Goal: Task Accomplishment & Management: Manage account settings

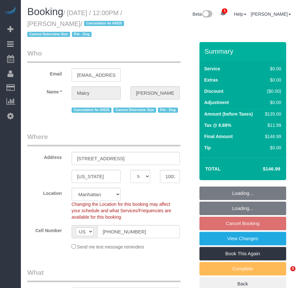
select select "NY"
select select "number:58"
select select "number:76"
select select "number:13"
select select "number:5"
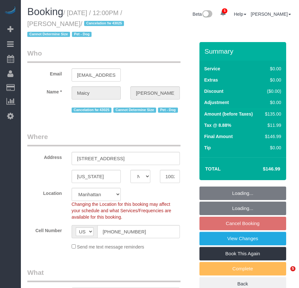
select select "object:927"
select select "string:stripe-pm_1RPR7T4VGloSiKo7ZISvdzY3"
select select "spot5"
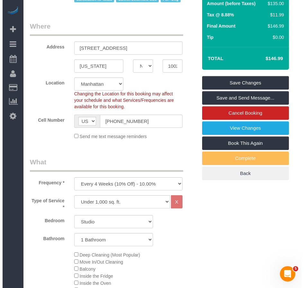
scroll to position [45, 0]
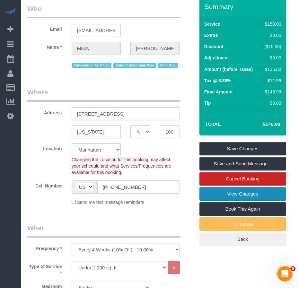
click at [235, 201] on link "View Changes" at bounding box center [243, 194] width 87 height 14
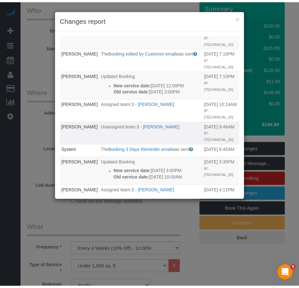
scroll to position [0, 0]
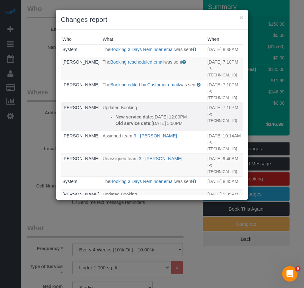
drag, startPoint x: 147, startPoint y: 135, endPoint x: 105, endPoint y: 117, distance: 45.2
click at [106, 118] on ul "New service date: 08/31/2025 12:00PM Old service date: 08/29/2025 3:00PM" at bounding box center [154, 120] width 102 height 13
copy div "New service date: 08/31/2025 12:00PM Old service date: 08/29/2025 3:00PM"
click at [241, 19] on button "×" at bounding box center [242, 17] width 4 height 7
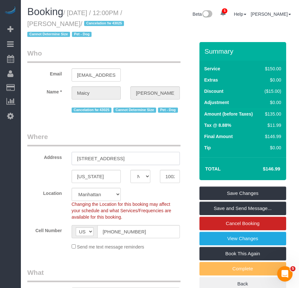
drag, startPoint x: 77, startPoint y: 171, endPoint x: 151, endPoint y: 173, distance: 74.3
click at [151, 165] on input "240 West 73rd Street, Apt. 1405" at bounding box center [126, 158] width 108 height 13
click at [172, 183] on input "10023" at bounding box center [170, 176] width 20 height 13
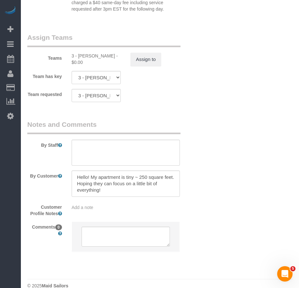
scroll to position [913, 0]
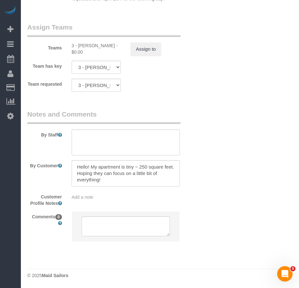
click at [92, 199] on span "Add a note" at bounding box center [83, 197] width 22 height 5
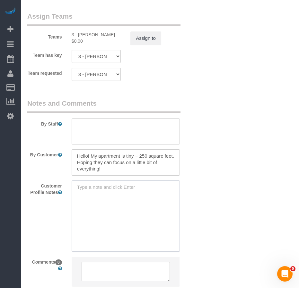
paste textarea "https://www.trulia.com/home/240-w-73rd-st-1405-new-york-ny-10023-2125654228"
type textarea "https://www.trulia.com/home/240-w-73rd-st-1405-new-york-ny-10023-2125654228 Stu…"
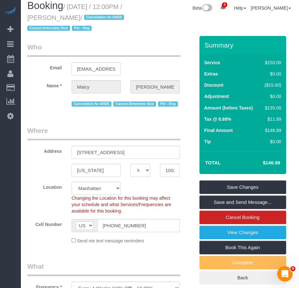
scroll to position [0, 0]
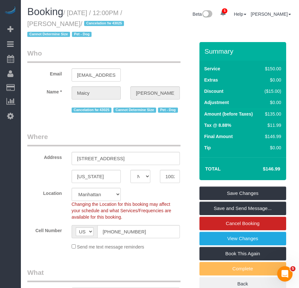
drag, startPoint x: 71, startPoint y: 13, endPoint x: 105, endPoint y: 22, distance: 34.2
click at [105, 22] on small "/ August 31, 2025 / 12:00PM / Maicy Schwartz / Cancelation fw 43025 Cannot Dete…" at bounding box center [76, 23] width 99 height 29
copy small "August 31, 2025 / 12:00PM / Maicy Schwartz"
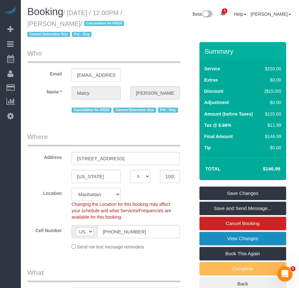
click at [241, 246] on link "View Changes" at bounding box center [243, 239] width 87 height 14
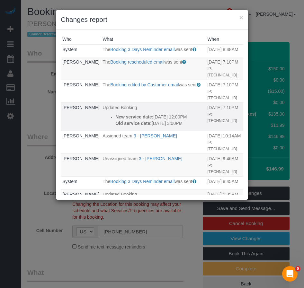
drag, startPoint x: 148, startPoint y: 135, endPoint x: 105, endPoint y: 117, distance: 46.7
click at [105, 117] on ul "New service date: 08/31/2025 12:00PM Old service date: 08/29/2025 3:00PM" at bounding box center [154, 120] width 102 height 13
copy div "New service date: 08/31/2025 12:00PM Old service date: 08/29/2025 3:00PM"
click at [241, 18] on button "×" at bounding box center [242, 17] width 4 height 7
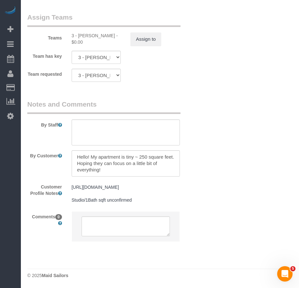
scroll to position [929, 0]
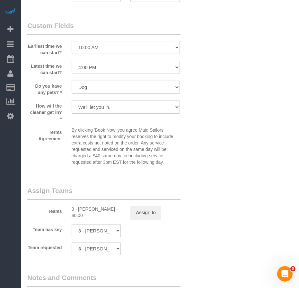
scroll to position [704, 0]
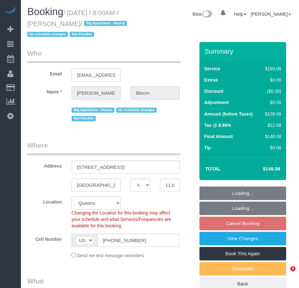
select select "NY"
select select "string:stripe-pm_1OR5nT4VGloSiKo7ZYWpMpVz"
select select "spot1"
select select "number:56"
select select "number:70"
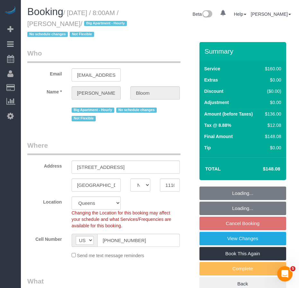
select select "number:15"
select select "number:5"
select select "object:1275"
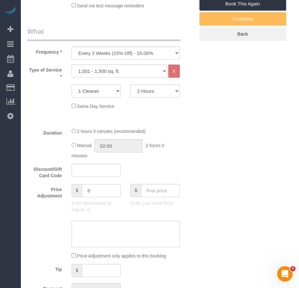
scroll to position [257, 0]
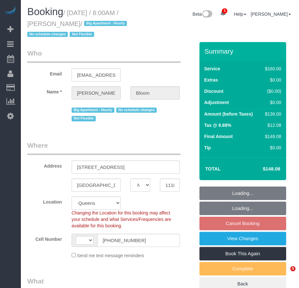
select select "NY"
select select "number:56"
select select "number:70"
select select "number:15"
select select "number:5"
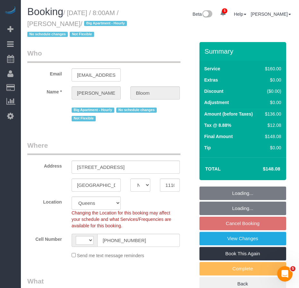
select select "string:US"
select select "string:stripe-pm_1OR5nT4VGloSiKo7ZYWpMpVz"
select select "spot1"
select select "object:1275"
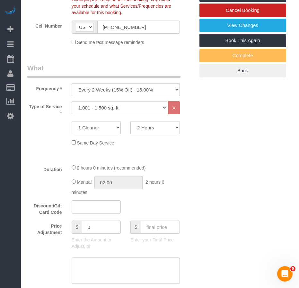
scroll to position [225, 0]
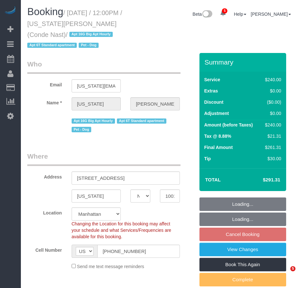
select select "NY"
select select "180"
select select "spot5"
select select "number:58"
select select "number:72"
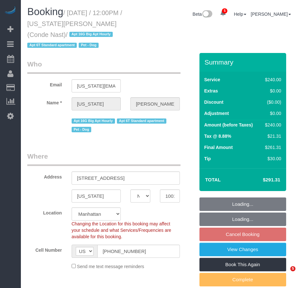
select select "number:13"
select select "number:6"
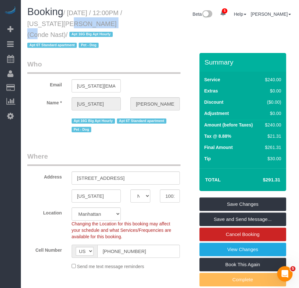
drag, startPoint x: 59, startPoint y: 25, endPoint x: 97, endPoint y: 24, distance: 38.3
click at [97, 24] on small "/ August 31, 2025 / 12:00PM / Virginia Smith (Conde Nast) / Apt 16G Big Apt Hou…" at bounding box center [74, 29] width 95 height 40
copy small "[US_STATE][PERSON_NAME]"
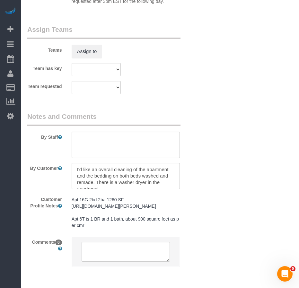
scroll to position [790, 0]
click at [127, 222] on pre "Apt 16G 2bd 2ba 1260 SF [URL][DOMAIN_NAME][PERSON_NAME] Apt 6T is 1 BR and 1 ba…" at bounding box center [126, 213] width 108 height 32
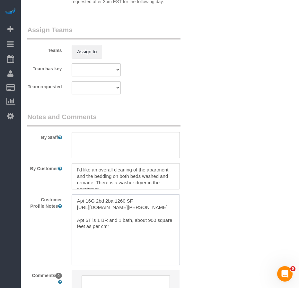
click at [152, 216] on textarea "Apt 16G 2bd 2ba 1260 SF [URL][DOMAIN_NAME][PERSON_NAME] Apt 6T is 1 BR and 1 ba…" at bounding box center [126, 230] width 108 height 71
drag, startPoint x: 151, startPoint y: 214, endPoint x: 76, endPoint y: 206, distance: 75.4
click at [76, 206] on textarea "Apt 16G 2bd 2ba 1260 SF [URL][DOMAIN_NAME][PERSON_NAME] Apt 6T is 1 BR and 1 ba…" at bounding box center [126, 230] width 108 height 71
click at [141, 243] on textarea "Apt 16G 2bd 2ba 1260 SF [URL][DOMAIN_NAME][PERSON_NAME] Apt 6T is 1 BR and 1 ba…" at bounding box center [126, 230] width 108 height 71
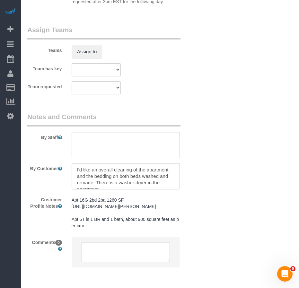
click at [99, 229] on pre "Apt 16G 2bd 2ba 1260 SF https://www.apartments.com/400-chambers-st-new-york-ny-…" at bounding box center [126, 213] width 108 height 32
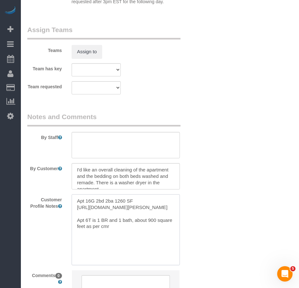
click at [122, 235] on textarea "Apt 16G 2bd 2ba 1260 SF https://www.apartments.com/400-chambers-st-new-york-ny-…" at bounding box center [126, 230] width 108 height 71
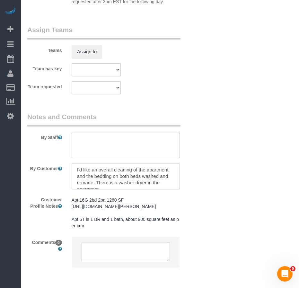
click at [103, 229] on pre "Apt 16G 2bd 2ba 1260 SF https://www.apartments.com/400-chambers-st-new-york-ny-…" at bounding box center [126, 213] width 108 height 32
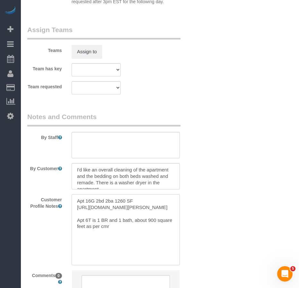
click at [118, 234] on textarea "Apt 16G 2bd 2ba 1260 SF https://www.apartments.com/400-chambers-st-new-york-ny-…" at bounding box center [126, 230] width 108 height 71
paste textarea "https://www.zillow.com/homedetails/535-W-23rd-St-APT-N5P-New-York-NY-10011/2080…"
drag, startPoint x: 141, startPoint y: 261, endPoint x: 70, endPoint y: 239, distance: 74.2
click at [70, 239] on div "Apt 16G 2bd 2ba 1260 SF https://www.apartments.com/400-chambers-st-new-york-ny-…" at bounding box center [126, 230] width 118 height 71
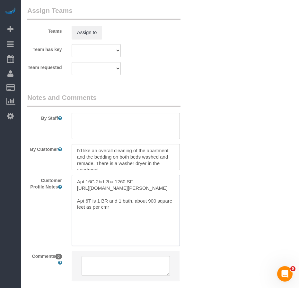
scroll to position [822, 0]
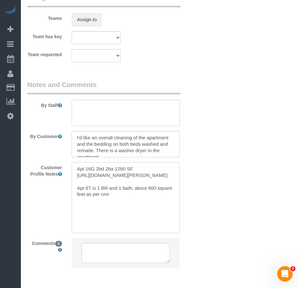
click at [77, 169] on textarea "Apt 16G 2bd 2ba 1260 SF https://www.apartments.com/400-chambers-st-new-york-ny-…" at bounding box center [126, 197] width 108 height 71
click at [102, 168] on textarea "Apt 16G 2bd 2ba 1260 SF https://www.apartments.com/400-chambers-st-new-york-ny-…" at bounding box center [126, 197] width 108 height 71
paste textarea "https://www.zillow.com/homedetails/535-W-23rd-St-APT-N5P-New-York-NY-10011/2080…"
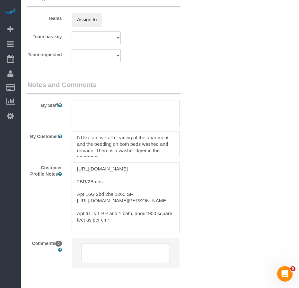
click at [81, 187] on textarea "https://www.zillow.com/homedetails/535-W-23rd-St-APT-N5P-New-York-NY-10011/2080…" at bounding box center [126, 197] width 108 height 71
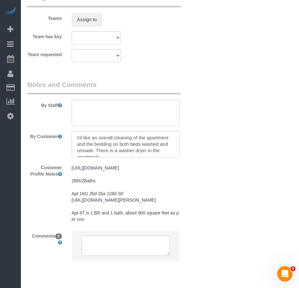
click at [154, 210] on pre "https://www.zillow.com/homedetails/535-W-23rd-St-APT-N5P-New-York-NY-10011/2080…" at bounding box center [126, 194] width 108 height 58
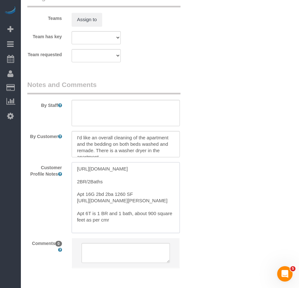
click at [88, 190] on textarea "https://www.zillow.com/homedetails/535-W-23rd-St-APT-N5P-New-York-NY-10011/2080…" at bounding box center [126, 197] width 108 height 71
click at [141, 196] on textarea "https://www.zillow.com/homedetails/535-W-23rd-St-APT-N5P-New-York-NY-10011/2080…" at bounding box center [126, 197] width 108 height 71
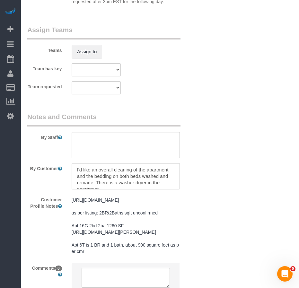
click at [101, 214] on pre "https://www.zillow.com/homedetails/535-W-23rd-St-APT-N5P-New-York-NY-10011/2080…" at bounding box center [126, 226] width 108 height 58
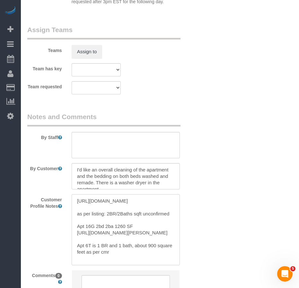
click at [86, 222] on textarea "https://www.zillow.com/homedetails/535-W-23rd-St-APT-N5P-New-York-NY-10011/2080…" at bounding box center [126, 230] width 108 height 71
type textarea "https://www.zillow.com/homedetails/535-W-23rd-St-APT-N5P-New-York-NY-10011/2080…"
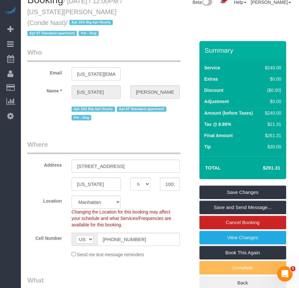
scroll to position [0, 0]
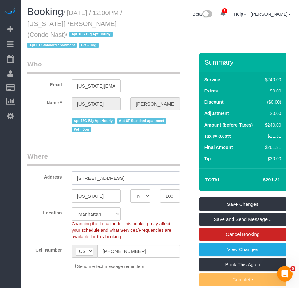
click at [126, 178] on input "535 West 23rd Street, N5P" at bounding box center [126, 178] width 108 height 13
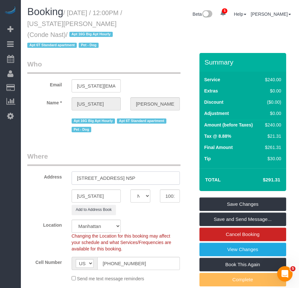
type input "535 West 23rd Street, Apt. N5P"
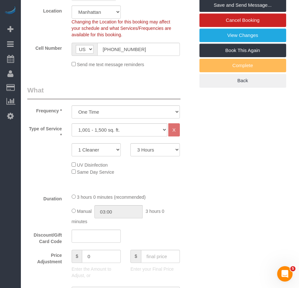
scroll to position [161, 0]
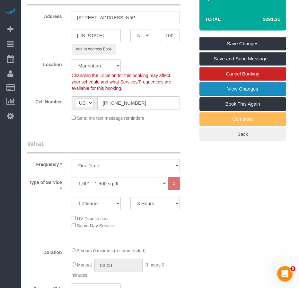
click at [243, 88] on link "View Changes" at bounding box center [243, 89] width 87 height 14
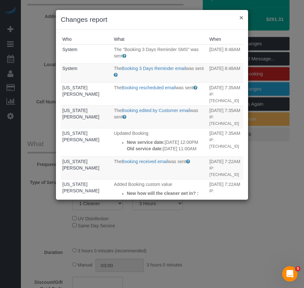
click at [241, 19] on button "×" at bounding box center [242, 17] width 4 height 7
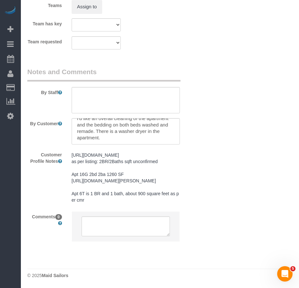
scroll to position [860, 0]
click at [107, 123] on textarea at bounding box center [126, 131] width 108 height 26
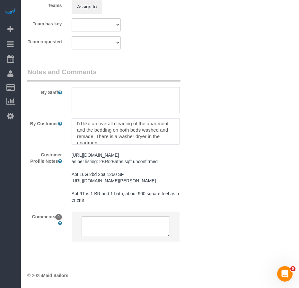
scroll to position [0, 0]
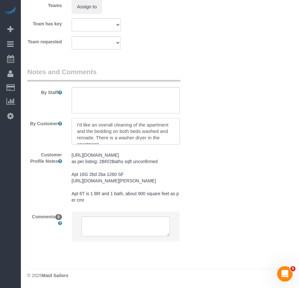
drag, startPoint x: 93, startPoint y: 113, endPoint x: 95, endPoint y: 123, distance: 10.8
click at [95, 123] on textarea at bounding box center [126, 131] width 108 height 26
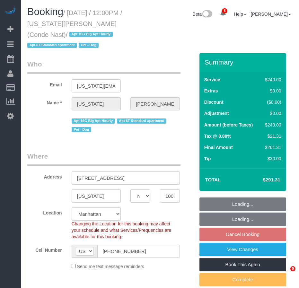
select select "NY"
select select "object:899"
select select "string:stripe-pm_1R4ht54VGloSiKo72HDr2sM7"
select select "180"
select select "number:58"
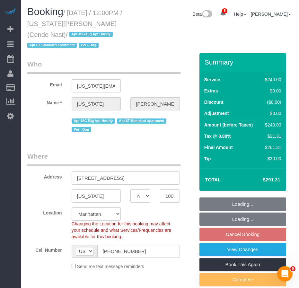
select select "number:72"
select select "number:13"
select select "number:6"
select select "spot5"
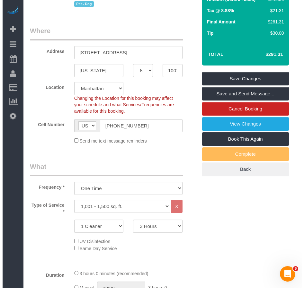
scroll to position [115, 0]
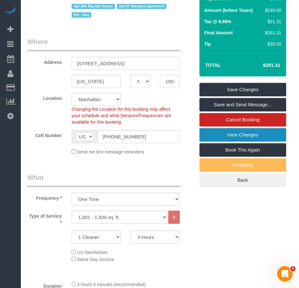
click at [238, 137] on link "View Changes" at bounding box center [243, 135] width 87 height 14
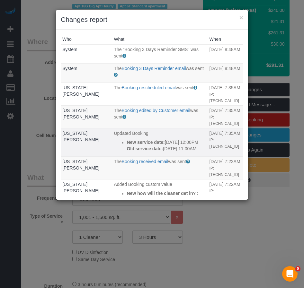
drag, startPoint x: 116, startPoint y: 161, endPoint x: 97, endPoint y: 144, distance: 25.5
click at [127, 144] on div "New service date: 08/31/2025 12:00PM Old service date: 09/01/2025 11:00AM" at bounding box center [166, 145] width 79 height 13
copy div "New service date: 08/31/2025 12:00PM Old service date: 09/01/2025 11:00AM"
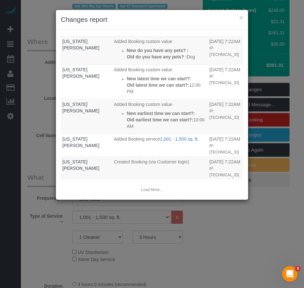
scroll to position [223, 0]
drag, startPoint x: 135, startPoint y: 127, endPoint x: 98, endPoint y: 106, distance: 42.5
click at [127, 110] on div "New earliest time we can start?: Old earliest time we can start?: 10:00 AM" at bounding box center [166, 119] width 79 height 19
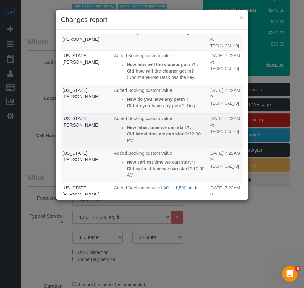
scroll to position [94, 0]
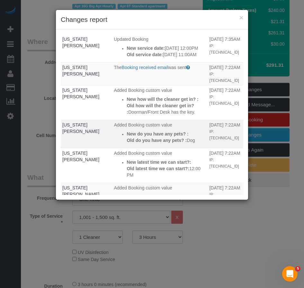
drag, startPoint x: 97, startPoint y: 112, endPoint x: 123, endPoint y: 174, distance: 67.0
click at [123, 174] on tbody "System The "Booking 3 Days Reminder SMS" was sent Sent 3 days before the bookin…" at bounding box center [152, 106] width 183 height 313
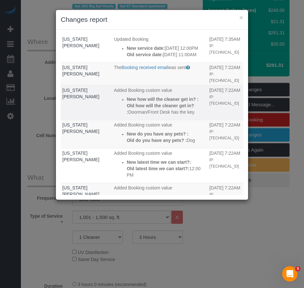
click at [127, 115] on p "Old how will the cleaner get in? : Doorman/Front Desk has the key." at bounding box center [166, 109] width 79 height 13
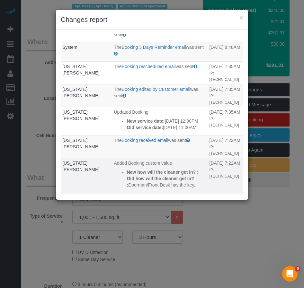
scroll to position [64, 0]
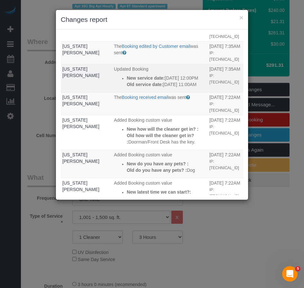
drag, startPoint x: 119, startPoint y: 97, endPoint x: 96, endPoint y: 78, distance: 29.9
click at [114, 78] on ul "New service date: 08/31/2025 12:00PM Old service date: 09/01/2025 11:00AM" at bounding box center [160, 81] width 92 height 13
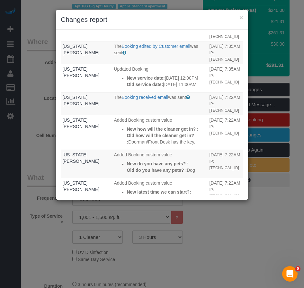
copy div "New service date: 08/31/2025 12:00PM Old service date: 09/01/2025 11:00AM"
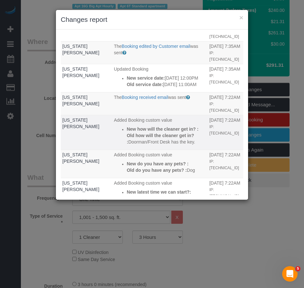
drag, startPoint x: 97, startPoint y: 142, endPoint x: 114, endPoint y: 166, distance: 29.7
click at [127, 145] on div "New how will the cleaner get in? : Old how will the cleaner get in? : Doorman/F…" at bounding box center [166, 135] width 79 height 19
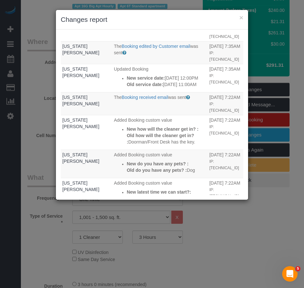
copy div "New how will the cleaner get in? : Old how will the cleaner get in? : Doorman/F…"
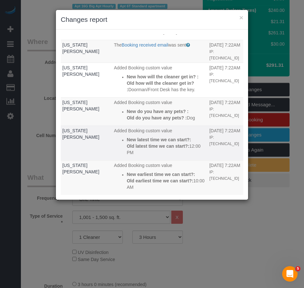
scroll to position [129, 0]
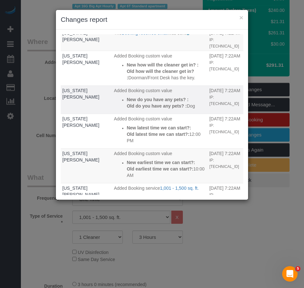
drag, startPoint x: 98, startPoint y: 123, endPoint x: 109, endPoint y: 143, distance: 23.0
click at [112, 114] on td "Added Booking custom value New do you have any pets? : Old do you have any pets…" at bounding box center [159, 100] width 95 height 28
copy div "New do you have any pets? : Old do you have any pets? : Dog"
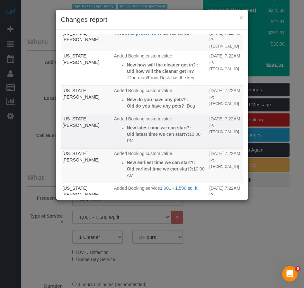
scroll to position [161, 0]
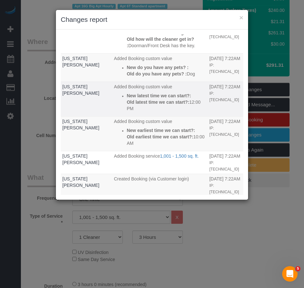
drag, startPoint x: 98, startPoint y: 128, endPoint x: 135, endPoint y: 147, distance: 41.8
click at [135, 112] on div "New latest time we can start?: Old latest time we can start?: 12:00 PM" at bounding box center [166, 102] width 79 height 19
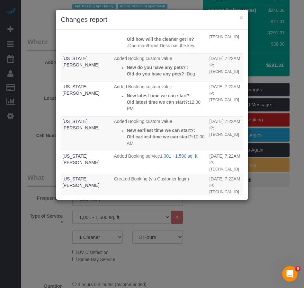
copy div "New latest time we can start?: Old latest time we can start?: 12:00 PM"
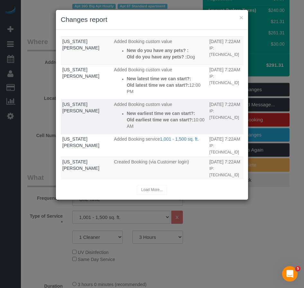
scroll to position [193, 0]
drag, startPoint x: 98, startPoint y: 137, endPoint x: 134, endPoint y: 154, distance: 40.1
click at [134, 130] on div "New earliest time we can start?: Old earliest time we can start?: 10:00 AM" at bounding box center [166, 119] width 79 height 19
copy div "New earliest time we can start?: Old earliest time we can start?: 10:00 AM"
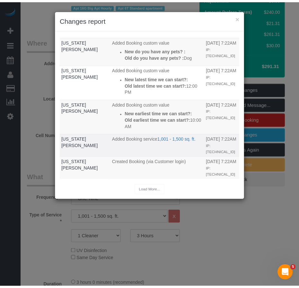
scroll to position [223, 0]
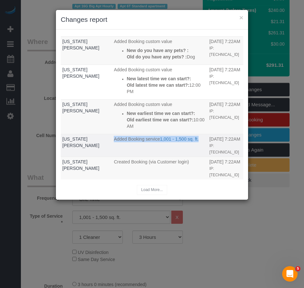
drag, startPoint x: 99, startPoint y: 147, endPoint x: 84, endPoint y: 139, distance: 16.8
click at [112, 139] on td "Added Booking service 1,001 - 1,500 sq. ft." at bounding box center [159, 145] width 95 height 23
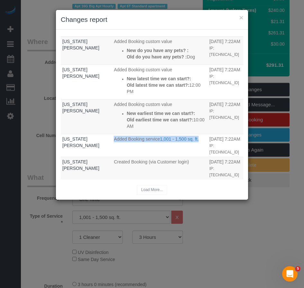
copy p "Added Booking service 1,001 - 1,500 sq. ft."
click at [241, 18] on button "×" at bounding box center [242, 17] width 4 height 7
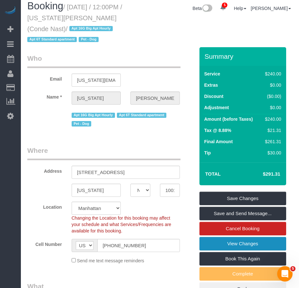
scroll to position [0, 0]
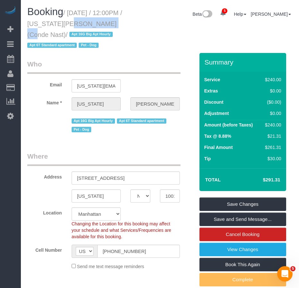
drag, startPoint x: 59, startPoint y: 24, endPoint x: 97, endPoint y: 24, distance: 37.6
click at [97, 24] on small "/ August 31, 2025 / 12:00PM / Virginia Smith (Conde Nast) / Apt 16G Big Apt Hou…" at bounding box center [74, 29] width 95 height 40
copy small "Virginia Smith"
drag, startPoint x: 77, startPoint y: 178, endPoint x: 139, endPoint y: 174, distance: 61.8
click at [139, 174] on input "535 West 23rd Street, N5P" at bounding box center [126, 178] width 108 height 13
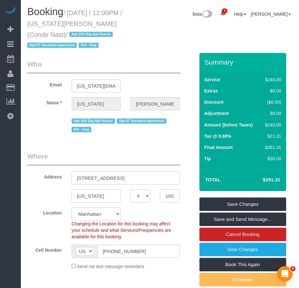
drag, startPoint x: 125, startPoint y: 179, endPoint x: 132, endPoint y: 179, distance: 7.4
click at [125, 179] on input "535 West 23rd Street, N5P" at bounding box center [126, 178] width 108 height 13
drag, startPoint x: 146, startPoint y: 179, endPoint x: 142, endPoint y: 179, distance: 3.5
click at [145, 179] on input "535 West 23rd Street, N5P" at bounding box center [126, 178] width 108 height 13
click at [124, 179] on input "535 West 23rd Street, N5P" at bounding box center [126, 178] width 108 height 13
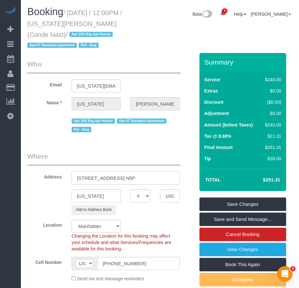
drag, startPoint x: 76, startPoint y: 180, endPoint x: 144, endPoint y: 179, distance: 68.5
click at [144, 179] on input "535 West 23rd Street, Apt. N5P" at bounding box center [126, 178] width 108 height 13
type input "535 West 23rd Street, Apt. N5P"
click at [93, 152] on legend "Where" at bounding box center [103, 159] width 153 height 14
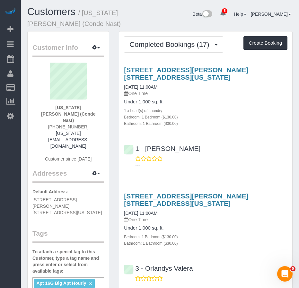
click at [57, 197] on span "[STREET_ADDRESS][PERSON_NAME] [STREET_ADDRESS][US_STATE]" at bounding box center [67, 206] width 70 height 18
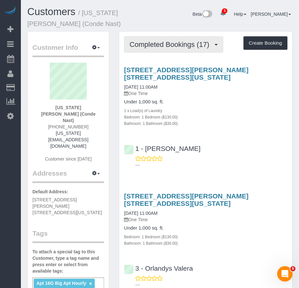
click at [145, 49] on button "Completed Bookings (17)" at bounding box center [173, 44] width 99 height 16
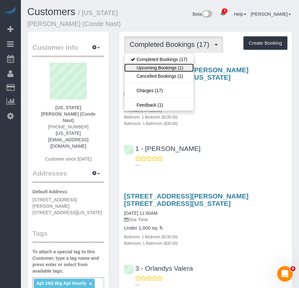
click at [154, 66] on link "Upcoming Bookings (1)" at bounding box center [158, 68] width 69 height 8
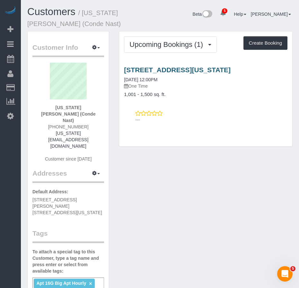
drag, startPoint x: 276, startPoint y: 70, endPoint x: 124, endPoint y: 68, distance: 151.5
click at [124, 68] on h3 "[STREET_ADDRESS][US_STATE]" at bounding box center [206, 69] width 164 height 7
copy link "[STREET_ADDRESS][US_STATE]"
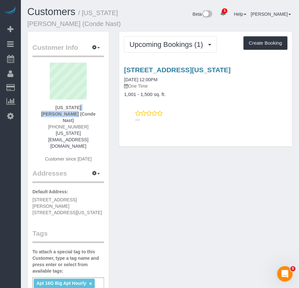
drag, startPoint x: 40, startPoint y: 108, endPoint x: 68, endPoint y: 111, distance: 28.8
click at [68, 111] on div "[US_STATE][PERSON_NAME] (Conde Nast) [PHONE_NUMBER] [US_STATE][EMAIL_ADDRESS][D…" at bounding box center [68, 116] width 72 height 106
copy strong "[US_STATE][PERSON_NAME]"
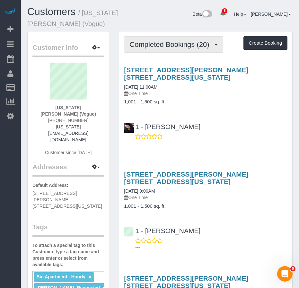
click at [170, 44] on span "Completed Bookings (20)" at bounding box center [171, 45] width 83 height 8
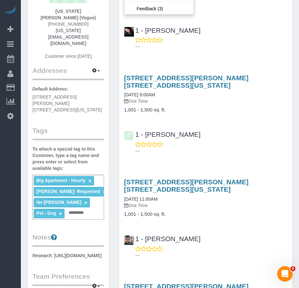
scroll to position [64, 0]
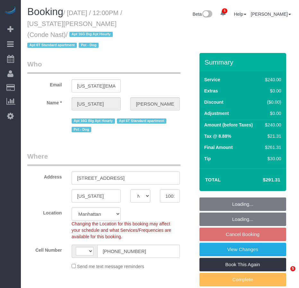
select select "NY"
select select "number:58"
select select "number:72"
select select "number:13"
select select "number:6"
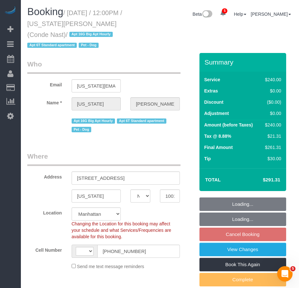
select select "string:[GEOGRAPHIC_DATA]"
select select "string:stripe-pm_1R4ht54VGloSiKo72HDr2sM7"
select select "spot5"
select select "object:1210"
select select "180"
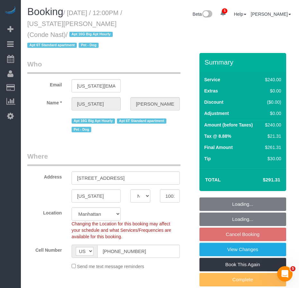
select select "object:1295"
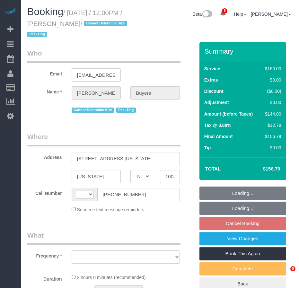
select select "NY"
select select "string:[GEOGRAPHIC_DATA]"
select select "object:424"
select select "number:60"
select select "number:76"
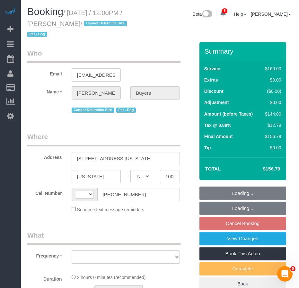
select select "number:13"
select select "number:5"
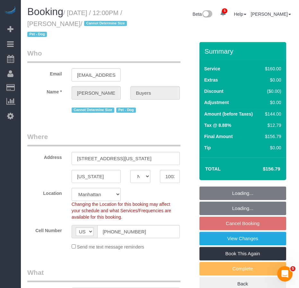
select select "object:949"
select select "string:stripe-pm_1QlZLV4VGloSiKo7XdppEUXZ"
select select "spot5"
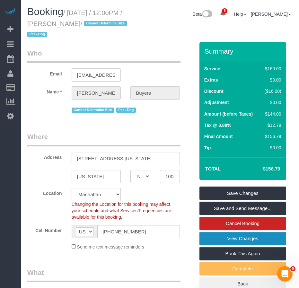
click at [232, 238] on link "View Changes" at bounding box center [243, 239] width 87 height 14
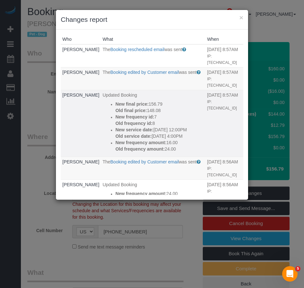
drag, startPoint x: 112, startPoint y: 104, endPoint x: 176, endPoint y: 150, distance: 78.7
click at [176, 150] on div "New final price: 156.79 Old final price: 148.08 New frequency id: 7 Old frequen…" at bounding box center [159, 126] width 88 height 51
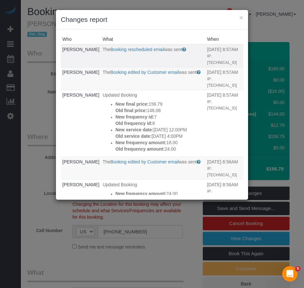
copy div "New final price: 156.79 Old final price: 148.08 New frequency id: 7 Old frequen…"
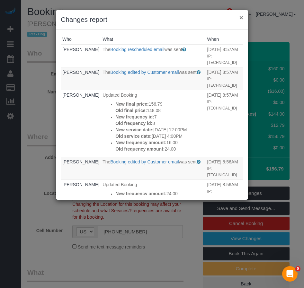
click at [243, 18] on button "×" at bounding box center [242, 17] width 4 height 7
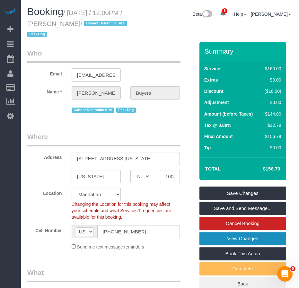
click at [221, 235] on link "View Changes" at bounding box center [243, 239] width 87 height 14
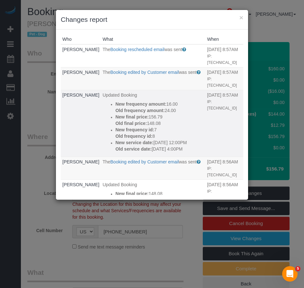
drag, startPoint x: 112, startPoint y: 103, endPoint x: 196, endPoint y: 148, distance: 95.9
click at [196, 148] on div "New frequency amount: 16.00 Old frequency amount: 24.00 New final price: 156.79…" at bounding box center [159, 126] width 88 height 51
copy div "New frequency amount: 16.00 Old frequency amount: 24.00 New final price: 156.79…"
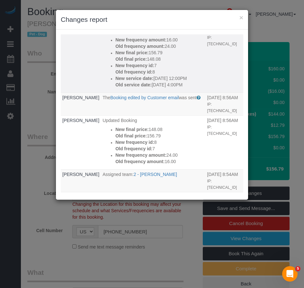
scroll to position [96, 0]
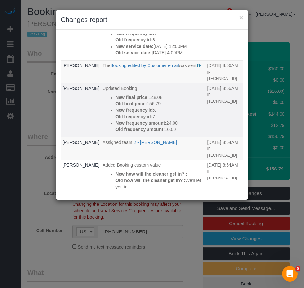
drag, startPoint x: 112, startPoint y: 97, endPoint x: 183, endPoint y: 132, distance: 79.1
click at [183, 132] on div "New final price: 148.08 Old final price: 156.79 New frequency id: 8 Old frequen…" at bounding box center [159, 113] width 88 height 39
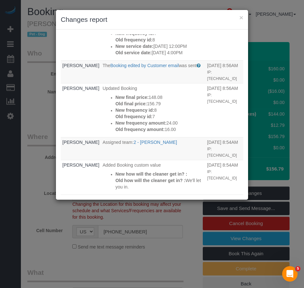
copy div "New final price: 148.08 Old final price: 156.79 New frequency id: 8 Old frequen…"
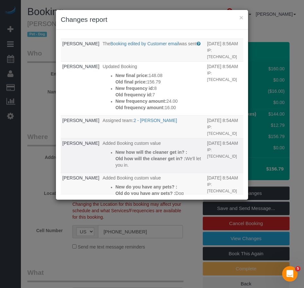
scroll to position [129, 0]
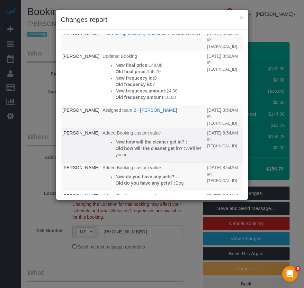
drag, startPoint x: 112, startPoint y: 143, endPoint x: 133, endPoint y: 156, distance: 24.8
click at [133, 156] on div "New how will the cleaner get in? : Old how will the cleaner get in? : We'll let…" at bounding box center [159, 148] width 88 height 19
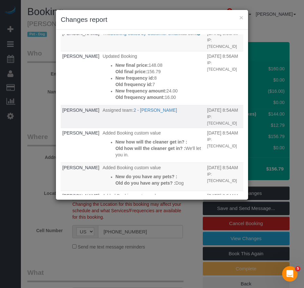
copy div "New how will the cleaner get in? : Old how will the cleaner get in? : We'll let…"
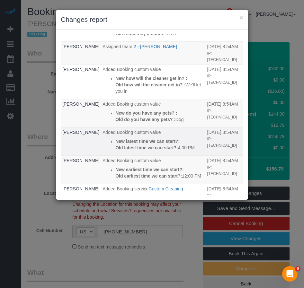
scroll to position [193, 0]
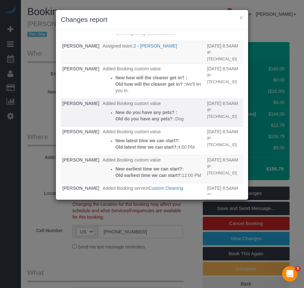
drag, startPoint x: 134, startPoint y: 116, endPoint x: 180, endPoint y: 121, distance: 46.9
click at [180, 121] on div "New do you have any pets? : Old do you have any pets? : Dog" at bounding box center [159, 115] width 88 height 13
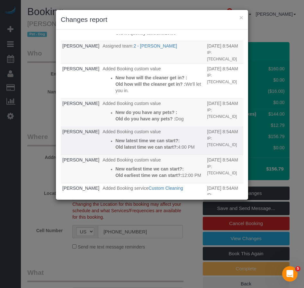
copy div "New do you have any pets? : Old do you have any pets? : Dog"
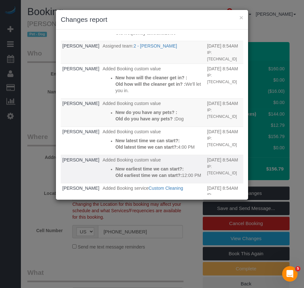
drag, startPoint x: 112, startPoint y: 169, endPoint x: 122, endPoint y: 184, distance: 17.7
click at [122, 179] on div "New earliest time we can start?: Old earliest time we can start?: 12:00 PM" at bounding box center [159, 172] width 88 height 13
copy div "New earliest time we can start?: Old earliest time we can start?: 12:00 PM"
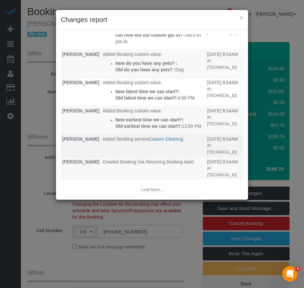
scroll to position [249, 0]
drag, startPoint x: 98, startPoint y: 140, endPoint x: 180, endPoint y: 142, distance: 82.0
click at [180, 142] on td "Added Booking service Custom Cleaning" at bounding box center [153, 145] width 105 height 23
copy p "Added Booking service Custom Cleaning"
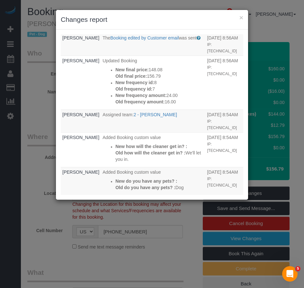
scroll to position [120, 0]
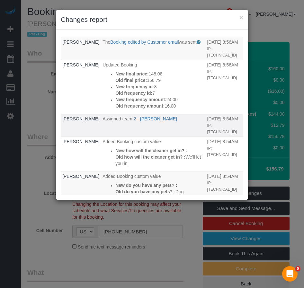
drag, startPoint x: 99, startPoint y: 120, endPoint x: 169, endPoint y: 121, distance: 70.1
click at [169, 121] on p "Assigned team: 2 - Marilu Quintero" at bounding box center [153, 119] width 101 height 6
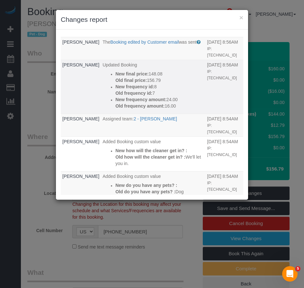
copy p "Assigned team: 2 - Marilu Quintero"
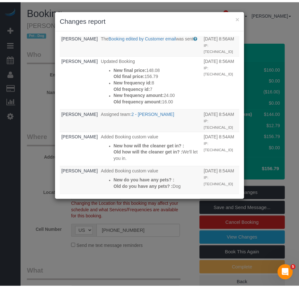
scroll to position [88, 0]
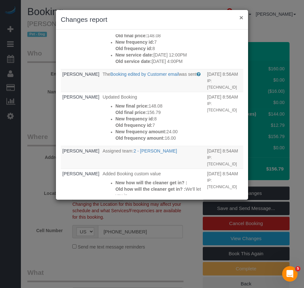
click at [242, 19] on button "×" at bounding box center [242, 17] width 4 height 7
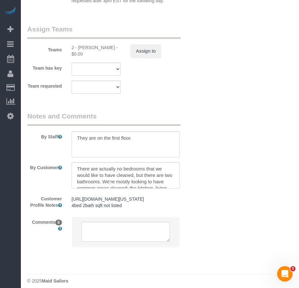
scroll to position [772, 0]
click at [128, 179] on textarea at bounding box center [126, 175] width 108 height 26
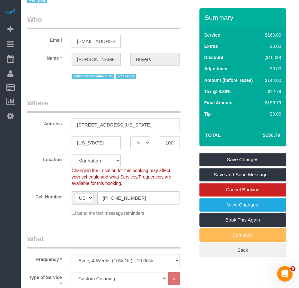
scroll to position [0, 0]
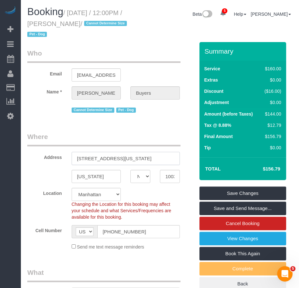
drag, startPoint x: 154, startPoint y: 158, endPoint x: 71, endPoint y: 160, distance: 83.3
click at [71, 160] on div "38 Fort Washington Avenue, Apt. 6" at bounding box center [126, 158] width 118 height 13
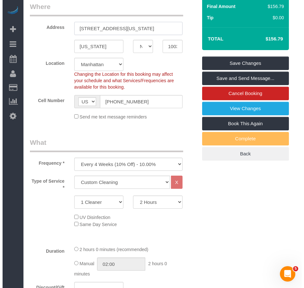
scroll to position [129, 0]
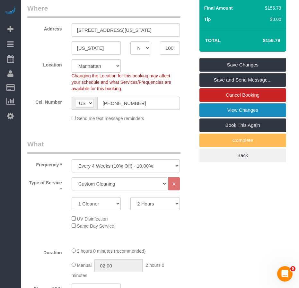
click at [219, 106] on link "View Changes" at bounding box center [243, 111] width 87 height 14
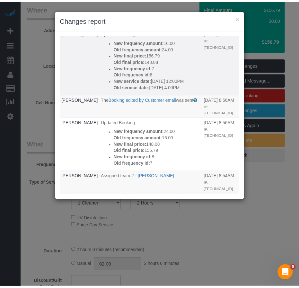
scroll to position [64, 0]
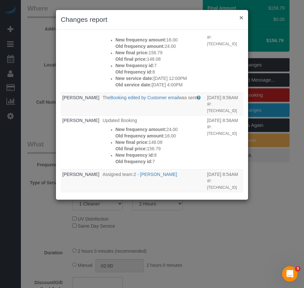
click at [241, 19] on button "×" at bounding box center [242, 17] width 4 height 7
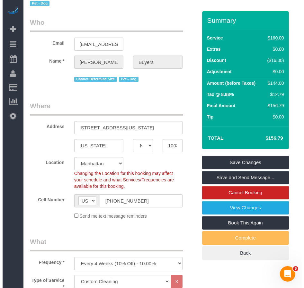
scroll to position [0, 0]
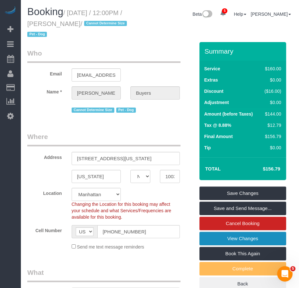
click at [223, 241] on link "View Changes" at bounding box center [243, 239] width 87 height 14
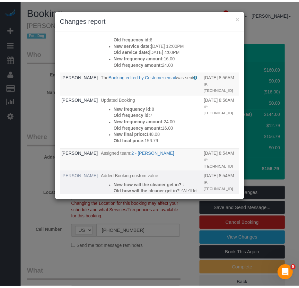
scroll to position [96, 0]
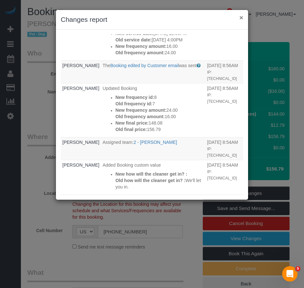
click at [242, 19] on button "×" at bounding box center [242, 17] width 4 height 7
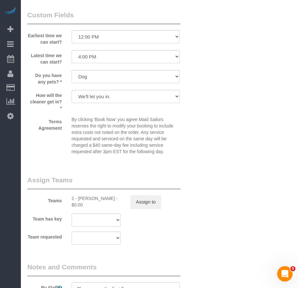
scroll to position [675, 0]
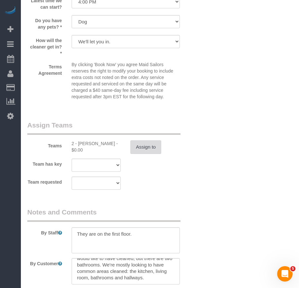
click at [149, 147] on button "Assign to" at bounding box center [146, 148] width 31 height 14
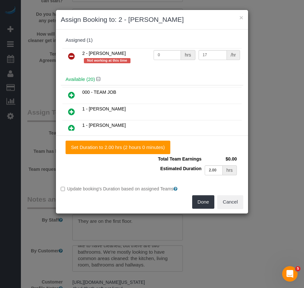
drag, startPoint x: 71, startPoint y: 56, endPoint x: 77, endPoint y: 63, distance: 9.8
click at [71, 56] on icon at bounding box center [71, 56] width 7 height 8
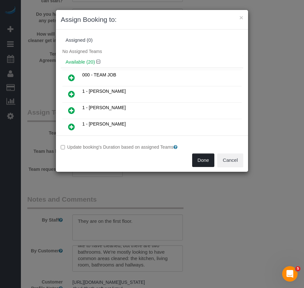
drag, startPoint x: 203, startPoint y: 160, endPoint x: 202, endPoint y: 166, distance: 6.3
click at [203, 160] on button "Done" at bounding box center [203, 161] width 23 height 14
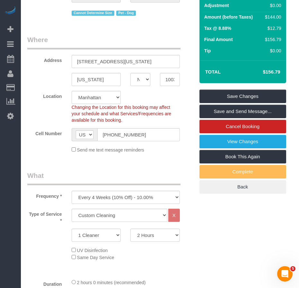
scroll to position [64, 0]
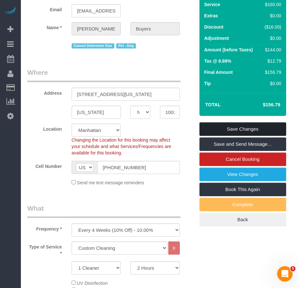
click at [225, 128] on link "Save Changes" at bounding box center [243, 130] width 87 height 14
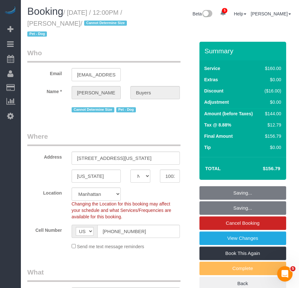
scroll to position [0, 0]
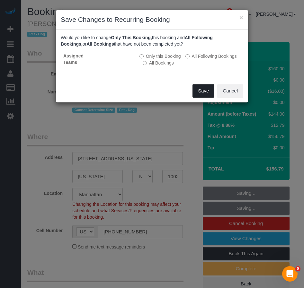
click at [201, 91] on button "Save" at bounding box center [204, 91] width 22 height 14
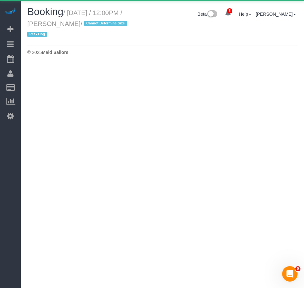
select select "NY"
select select "number:60"
select select "number:76"
select select "number:13"
select select "number:5"
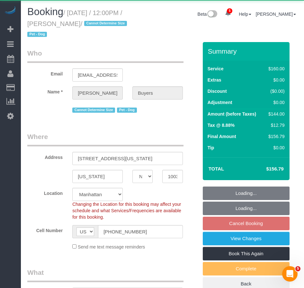
select select "object:5065"
select select "spot64"
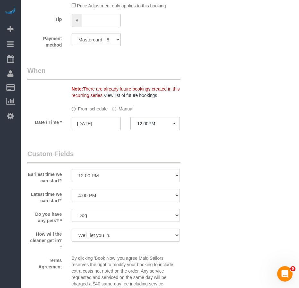
scroll to position [450, 0]
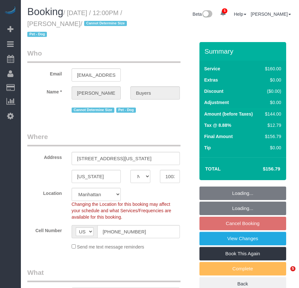
select select "NY"
select select "number:60"
select select "number:76"
select select "number:13"
select select "number:5"
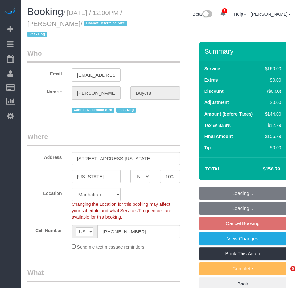
select select "spot5"
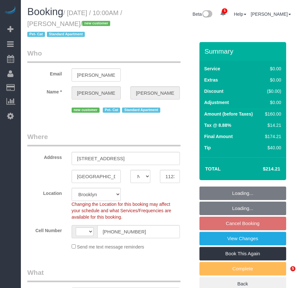
select select "NY"
select select "string:[GEOGRAPHIC_DATA]"
select select "string:stripe-pm_1S0SCS4VGloSiKo7MbnkmKwn"
select select "object:777"
select select "spot3"
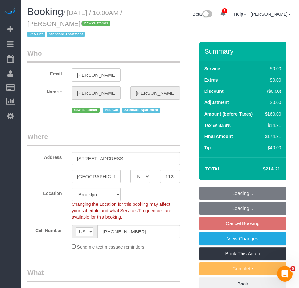
select select "number:89"
select select "number:71"
select select "number:14"
select select "number:5"
select select "1"
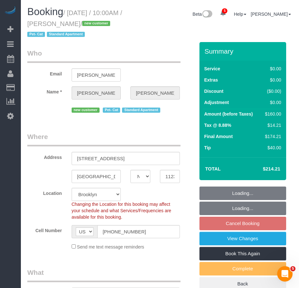
select select "object:1333"
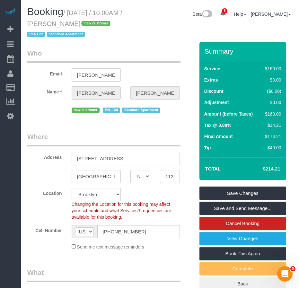
click at [109, 160] on input "[STREET_ADDRESS]" at bounding box center [126, 158] width 108 height 13
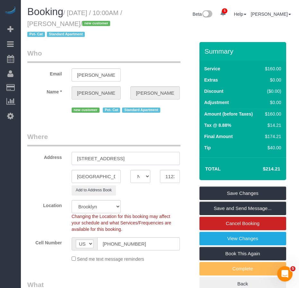
type input "[STREET_ADDRESS]"
click at [50, 191] on div "Add to Address Book" at bounding box center [111, 191] width 177 height 10
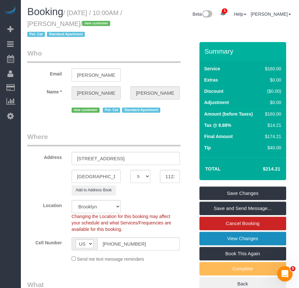
click at [226, 239] on link "View Changes" at bounding box center [243, 239] width 87 height 14
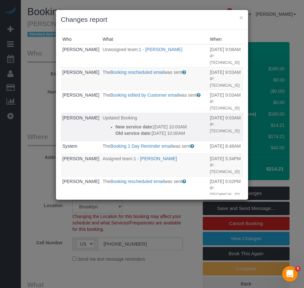
drag, startPoint x: 149, startPoint y: 146, endPoint x: 103, endPoint y: 129, distance: 48.7
click at [115, 129] on div "New service date: 08/30/2025 10:00AM Old service date: 08/29/2025 10:00AM" at bounding box center [160, 130] width 91 height 13
copy div "New service date: 08/30/2025 10:00AM Old service date: 08/29/2025 10:00AM"
drag, startPoint x: 242, startPoint y: 19, endPoint x: 233, endPoint y: 16, distance: 9.4
click at [240, 18] on button "×" at bounding box center [242, 17] width 4 height 7
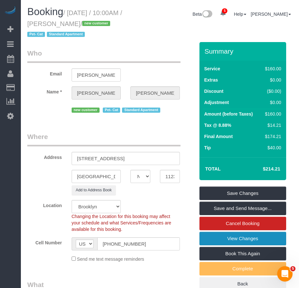
click at [231, 240] on link "View Changes" at bounding box center [243, 239] width 87 height 14
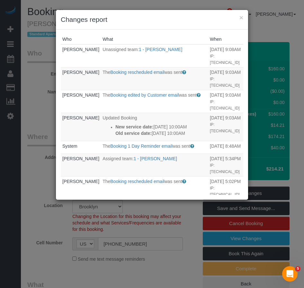
click at [27, 221] on div "× Changes report Who What When Norman Lajara Unassigned team: 1 - Joselin Cecil…" at bounding box center [152, 144] width 304 height 288
click at [242, 17] on button "×" at bounding box center [242, 17] width 4 height 7
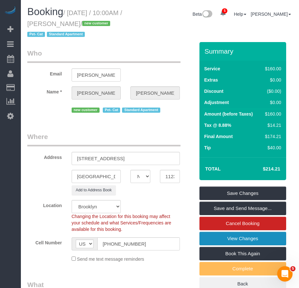
click at [246, 241] on link "View Changes" at bounding box center [243, 239] width 87 height 14
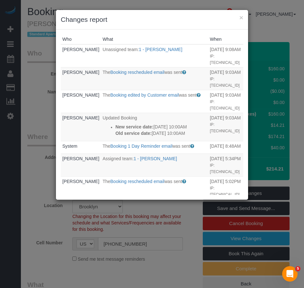
click at [32, 103] on div "× Changes report Who What When Norman Lajara Unassigned team: 1 - Joselin Cecil…" at bounding box center [152, 144] width 304 height 288
drag, startPoint x: 147, startPoint y: 148, endPoint x: 103, endPoint y: 128, distance: 48.1
click at [115, 128] on div "New service date: 08/30/2025 10:00AM Old service date: 08/29/2025 10:00AM" at bounding box center [160, 130] width 91 height 13
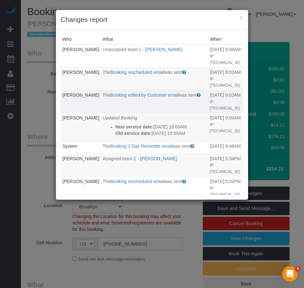
copy div "New service date: 08/30/2025 10:00AM Old service date: 08/29/2025 10:00AM"
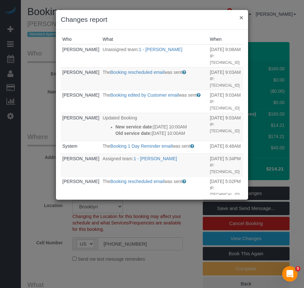
click at [240, 18] on button "×" at bounding box center [242, 17] width 4 height 7
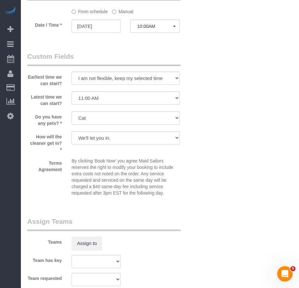
scroll to position [804, 0]
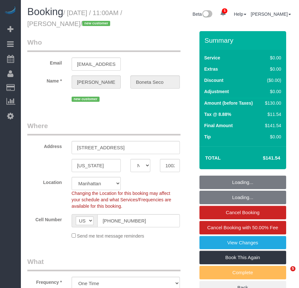
select select "NY"
select select "1"
select select "spot1"
select select "number:58"
select select "number:72"
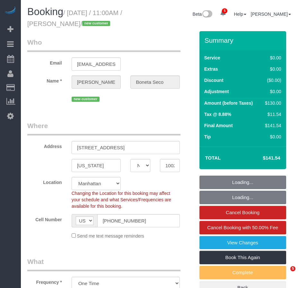
select select "number:15"
select select "number:5"
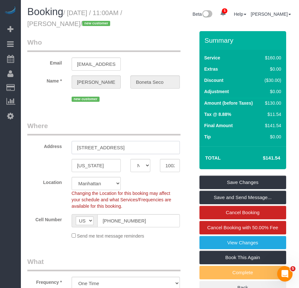
click at [117, 154] on input "[STREET_ADDRESS]" at bounding box center [126, 147] width 108 height 13
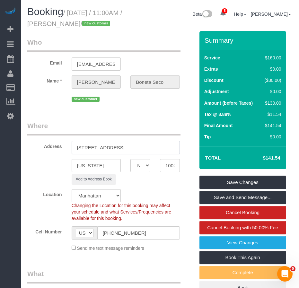
click at [129, 154] on input "309 Columbus Avenue, 2B" at bounding box center [126, 147] width 108 height 13
type input "309 Columbus Avenue, Apt. 2B"
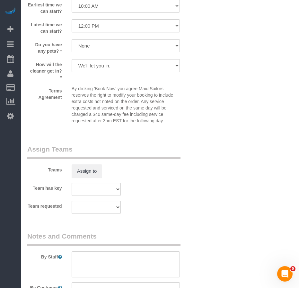
scroll to position [868, 0]
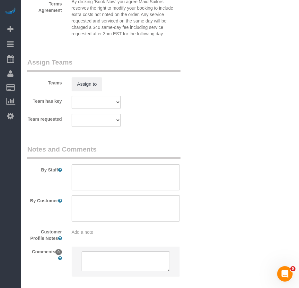
click at [90, 235] on span "Add a note" at bounding box center [83, 232] width 22 height 5
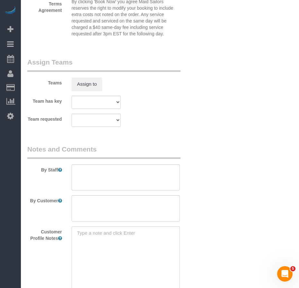
paste textarea "https://www.zillow.com/homedetails/309-Columbus-Ave-APT-2B-New-York-NY-10023/21…"
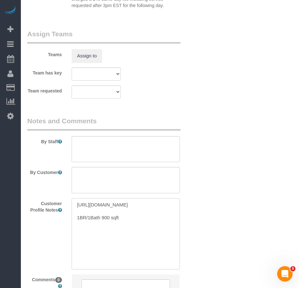
scroll to position [965, 0]
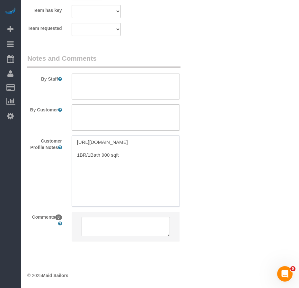
click at [131, 173] on textarea "https://www.zillow.com/homedetails/309-Columbus-Ave-APT-2B-New-York-NY-10023/21…" at bounding box center [126, 171] width 108 height 71
drag, startPoint x: 81, startPoint y: 169, endPoint x: 148, endPoint y: 193, distance: 71.0
click at [82, 170] on textarea "https://www.zillow.com/homedetails/309-Columbus-Ave-APT-2B-New-York-NY-10023/21…" at bounding box center [126, 171] width 108 height 71
type textarea "[URL][DOMAIN_NAME] As per listing: 1BR/1Bath 900 sqft"
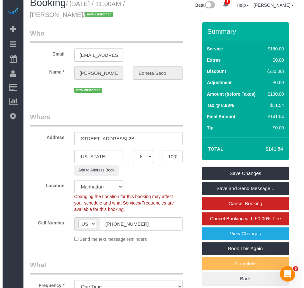
scroll to position [0, 0]
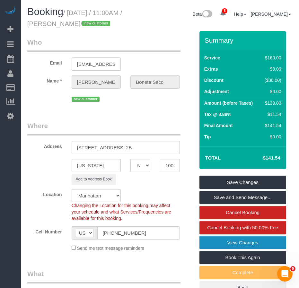
click at [239, 250] on link "View Changes" at bounding box center [243, 243] width 87 height 14
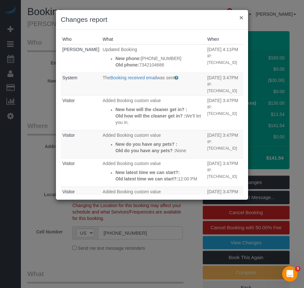
click at [240, 18] on button "×" at bounding box center [242, 17] width 4 height 7
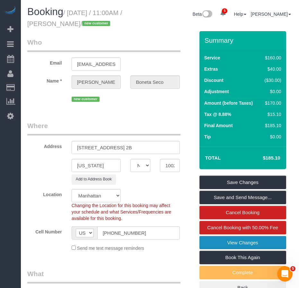
click at [236, 250] on link "View Changes" at bounding box center [243, 243] width 87 height 14
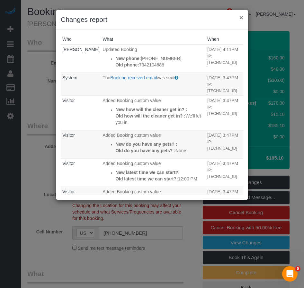
click at [241, 20] on button "×" at bounding box center [242, 17] width 4 height 7
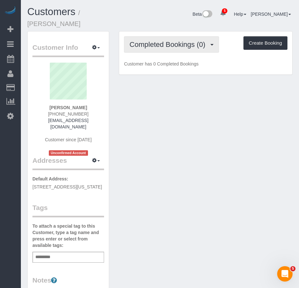
click at [177, 41] on span "Completed Bookings (0)" at bounding box center [169, 45] width 79 height 8
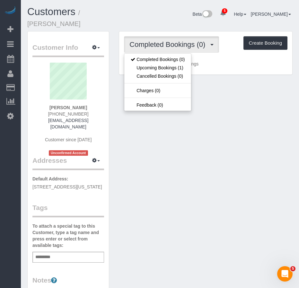
click at [225, 185] on div "Customer Info Edit Contact Info Send Message Email Preferences Special Sales Ta…" at bounding box center [160, 269] width 275 height 476
